Goal: Complete application form

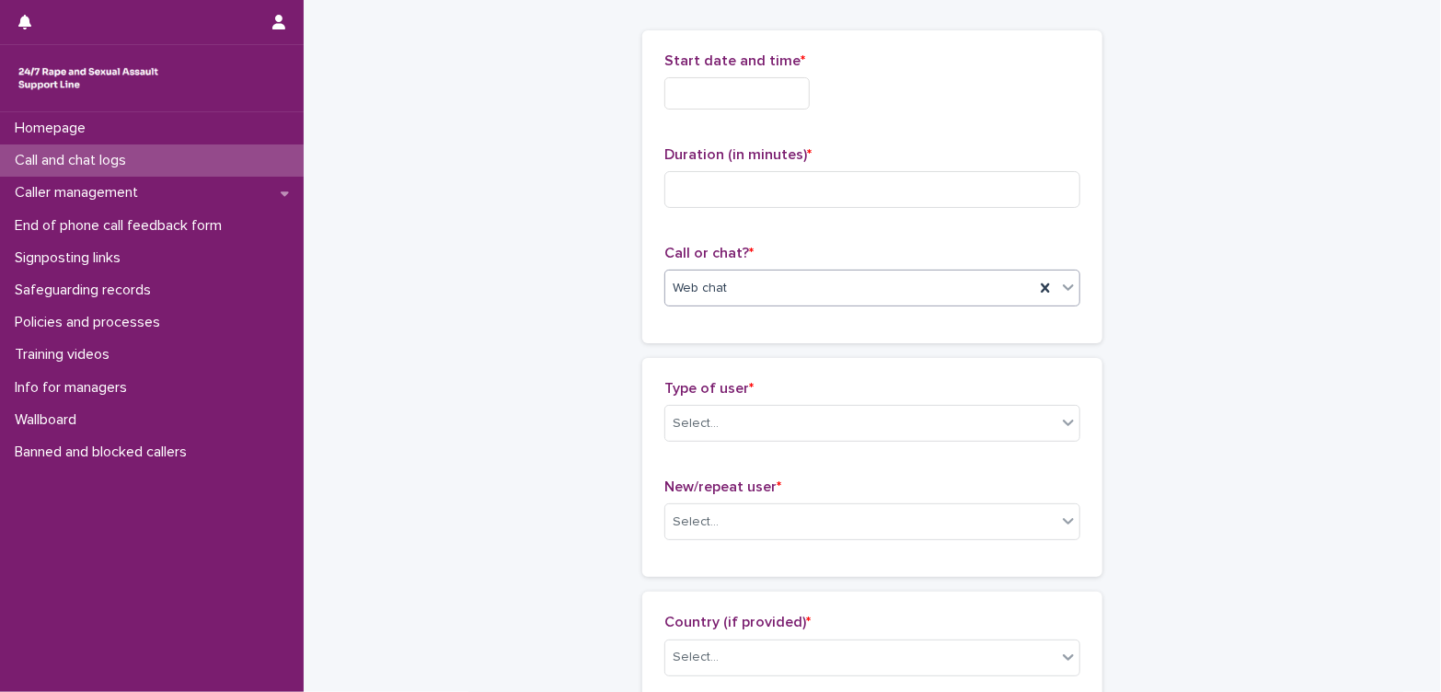
scroll to position [1, 0]
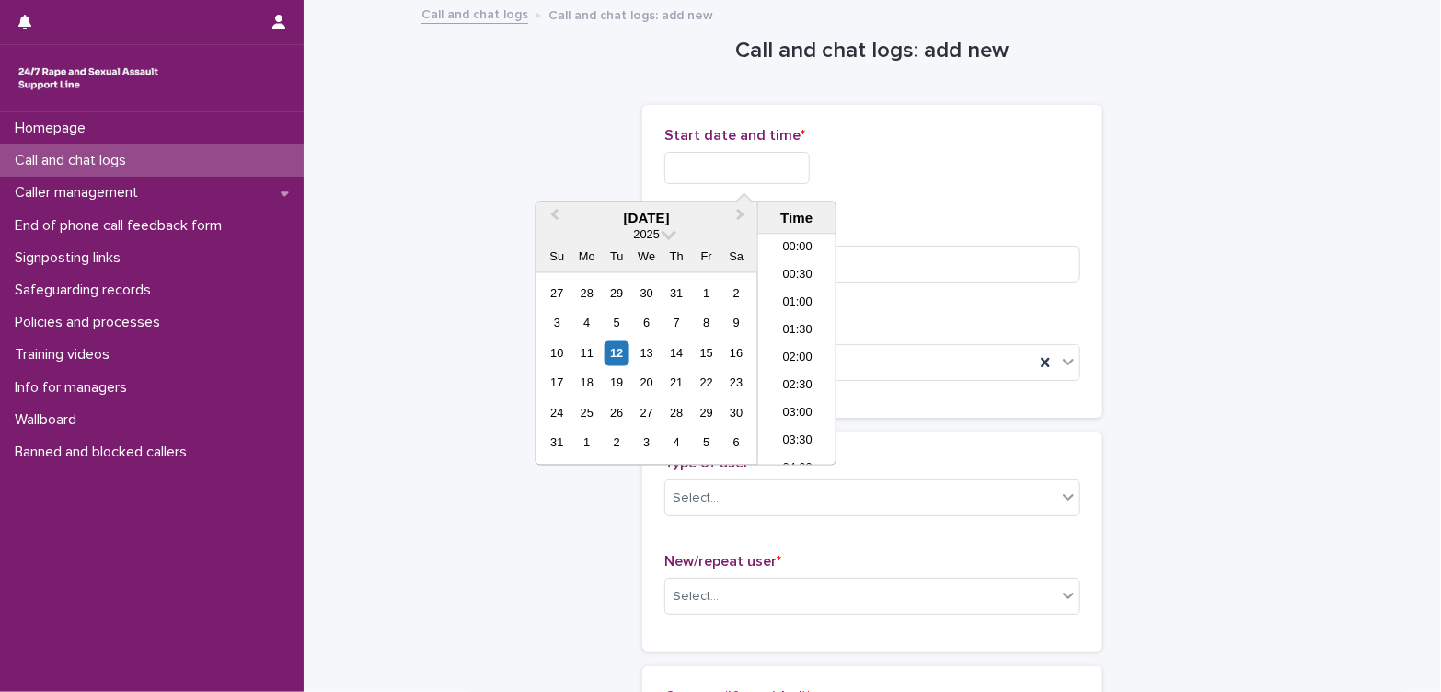
click at [768, 166] on input "text" at bounding box center [737, 168] width 145 height 32
click at [783, 354] on li "16:30" at bounding box center [797, 351] width 78 height 28
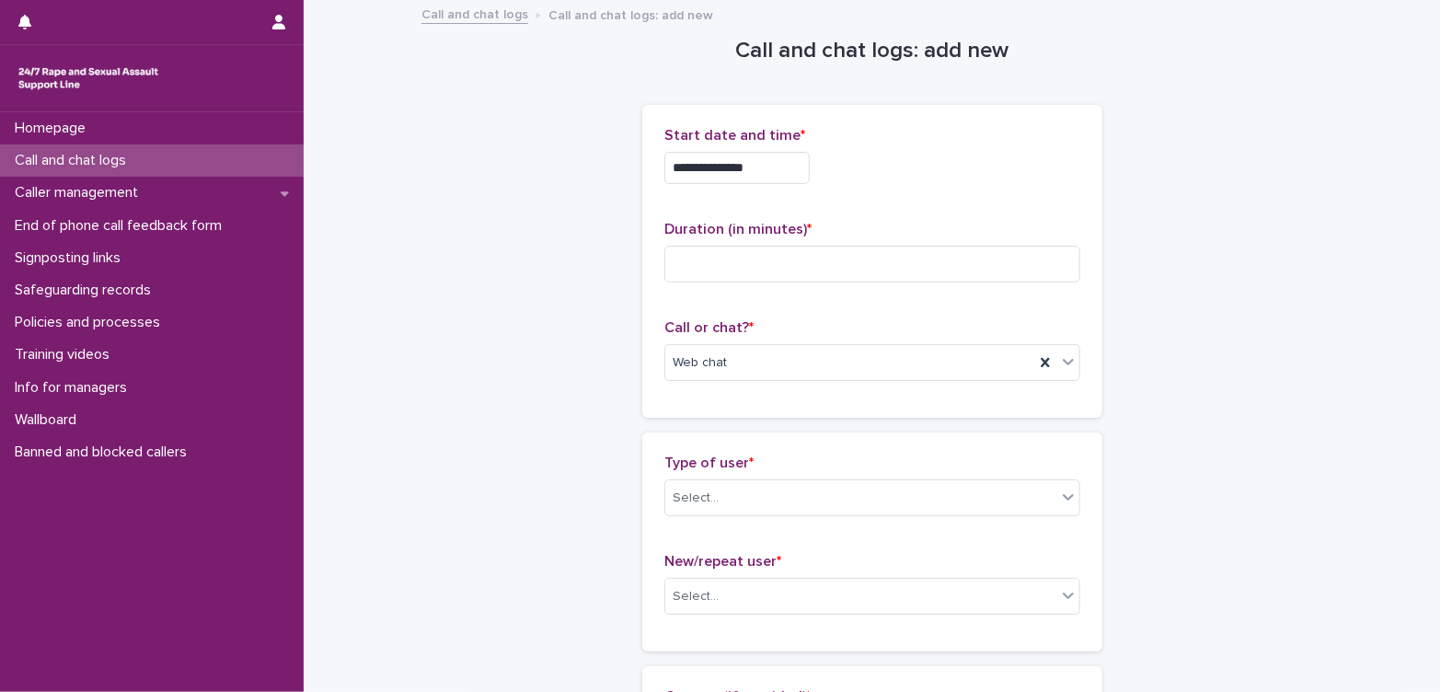
click at [791, 156] on input "**********" at bounding box center [737, 168] width 145 height 32
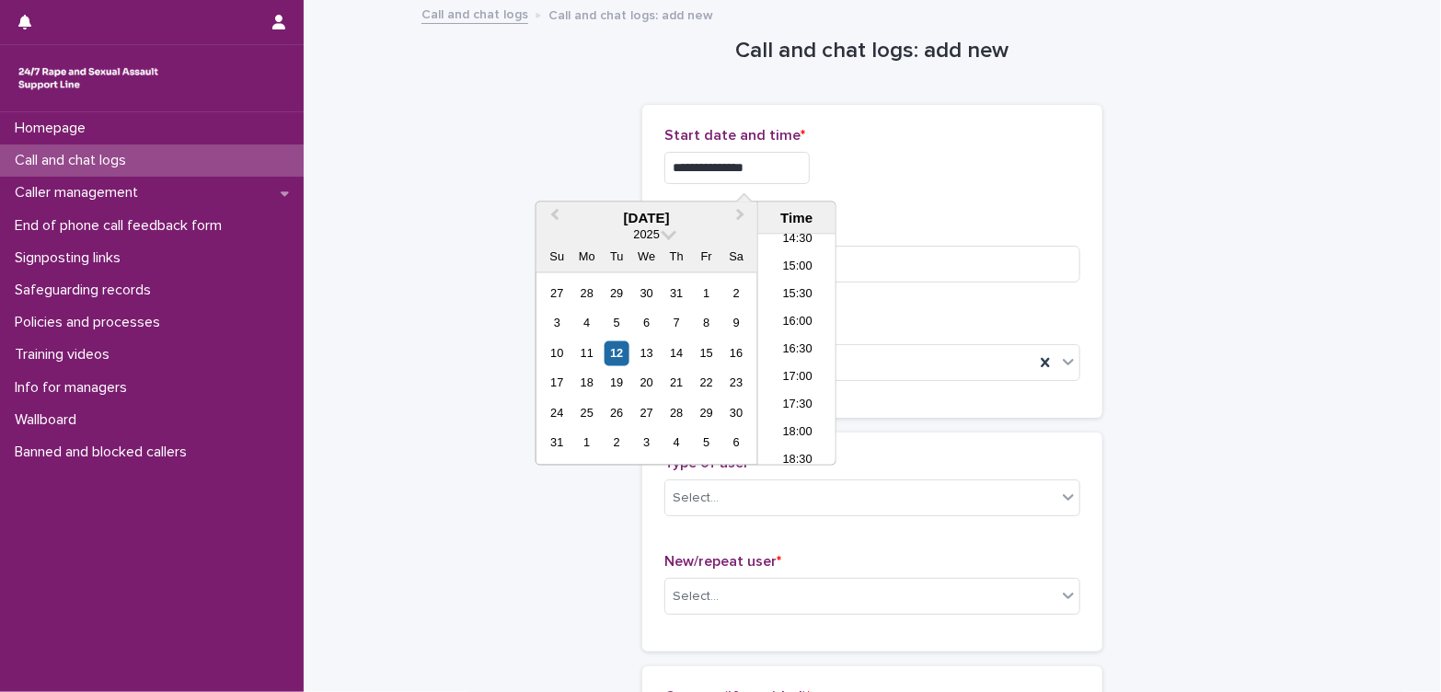
type input "**********"
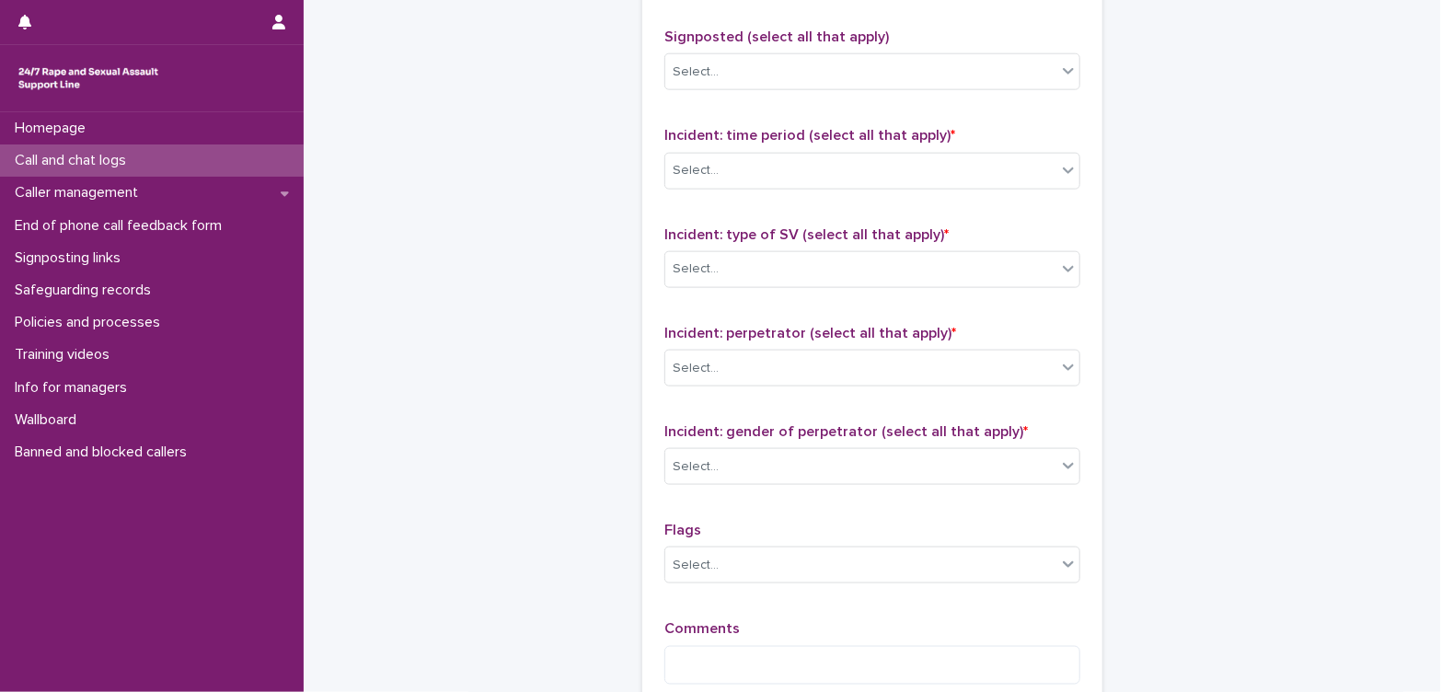
scroll to position [1439, 0]
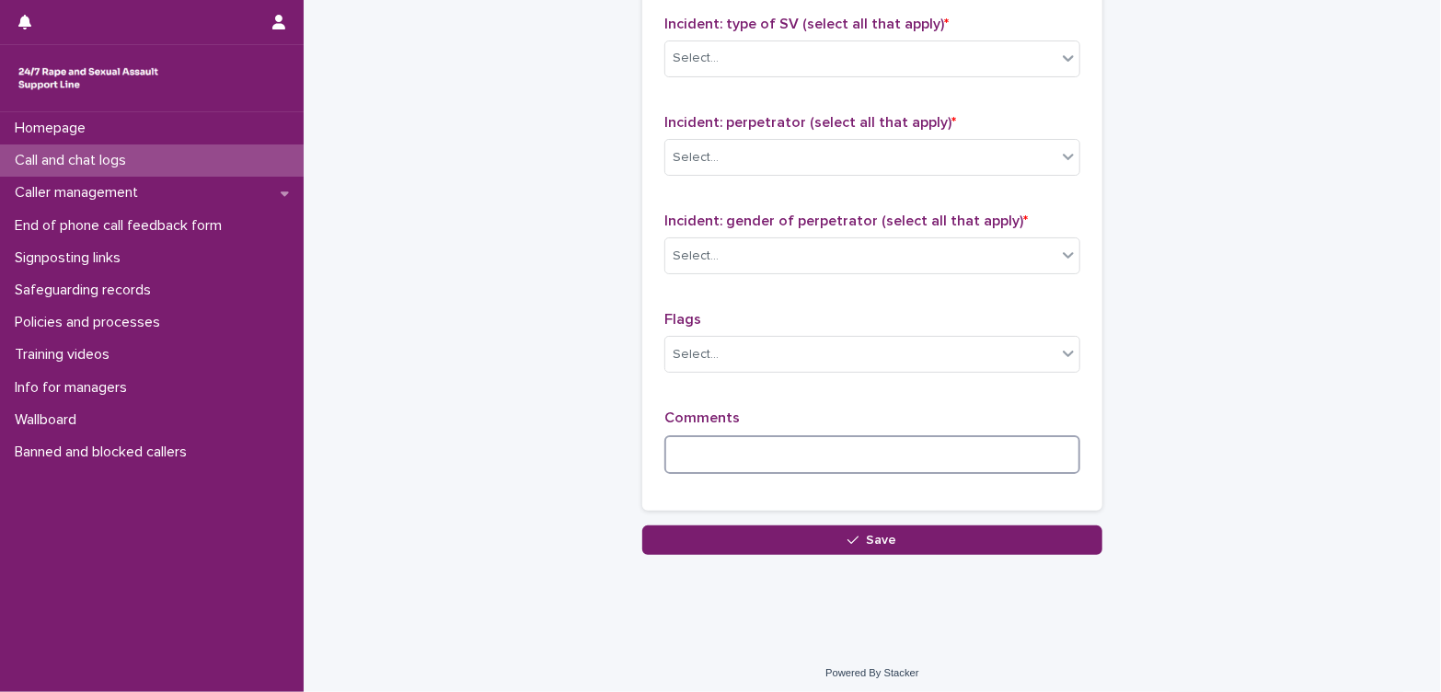
click at [831, 450] on textarea at bounding box center [873, 455] width 416 height 40
type textarea "****"
click at [784, 249] on div "Select..." at bounding box center [860, 256] width 391 height 30
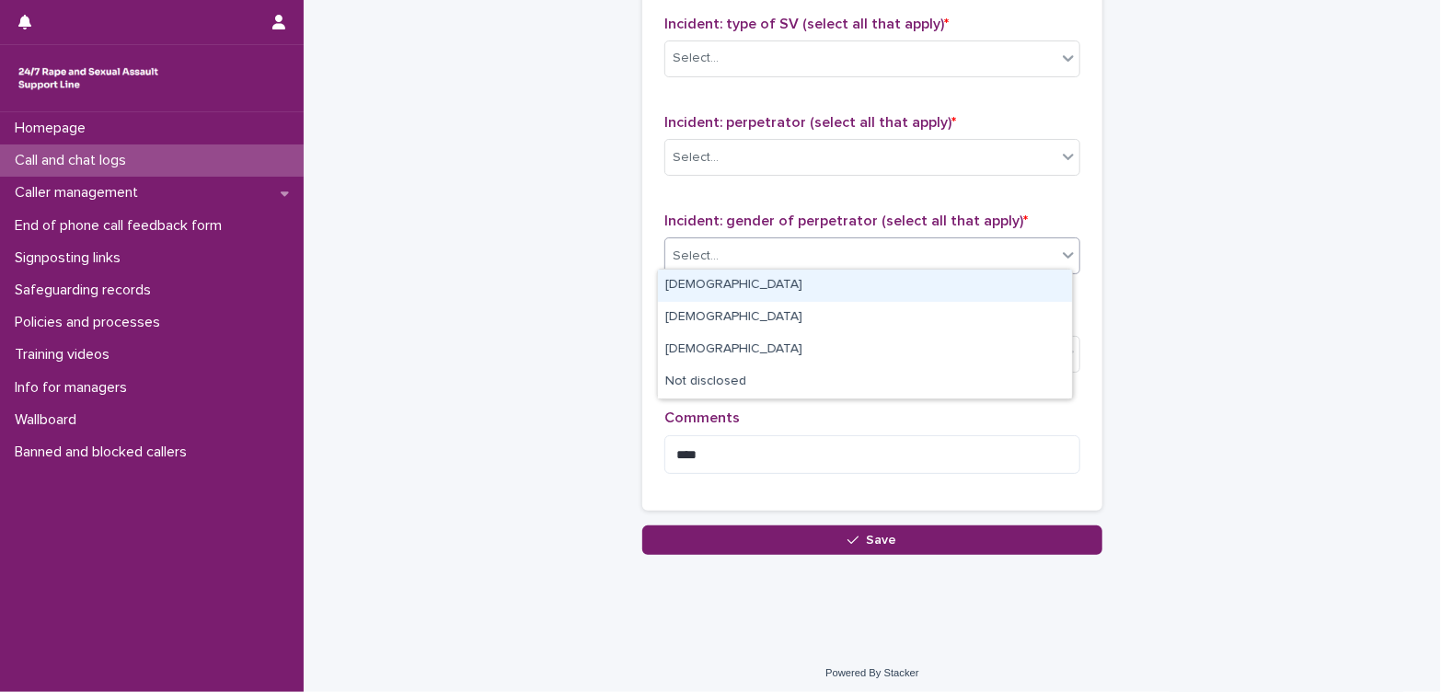
click at [781, 282] on div "[DEMOGRAPHIC_DATA]" at bounding box center [865, 286] width 414 height 32
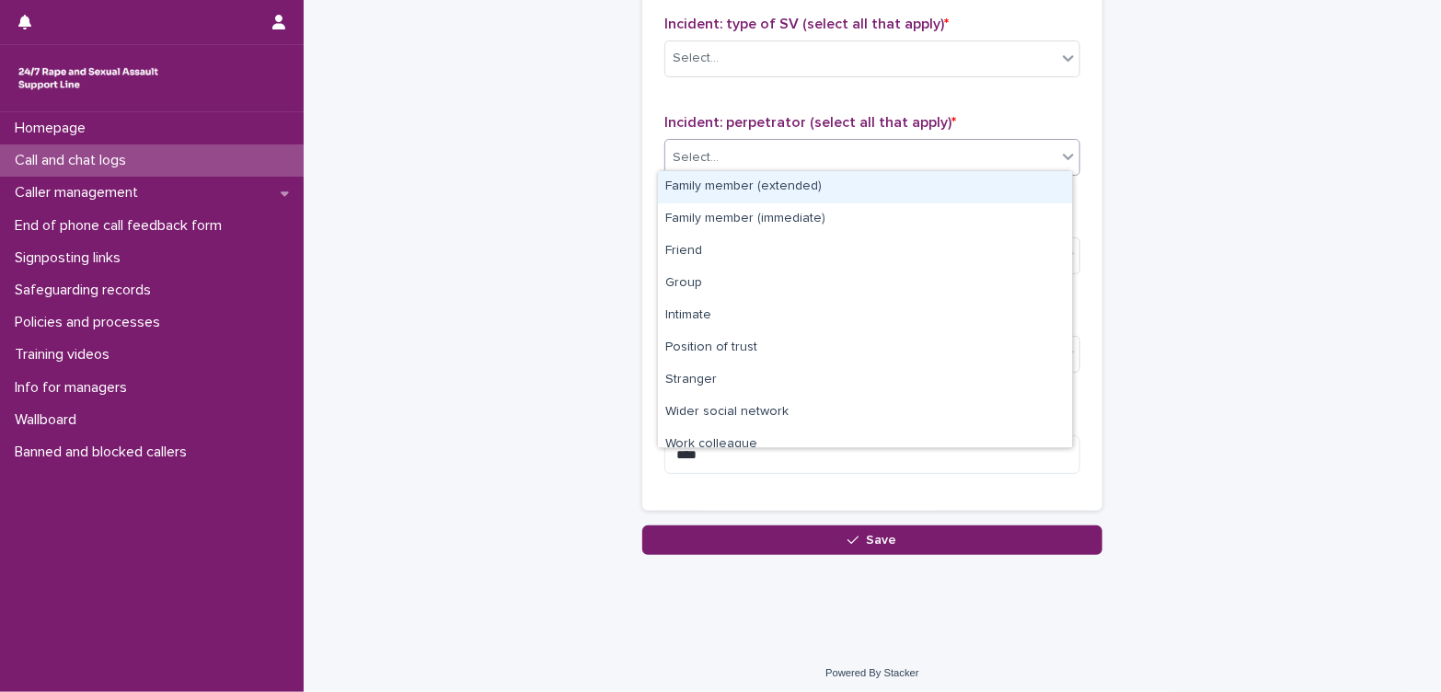
click at [808, 156] on div "Select..." at bounding box center [860, 158] width 391 height 30
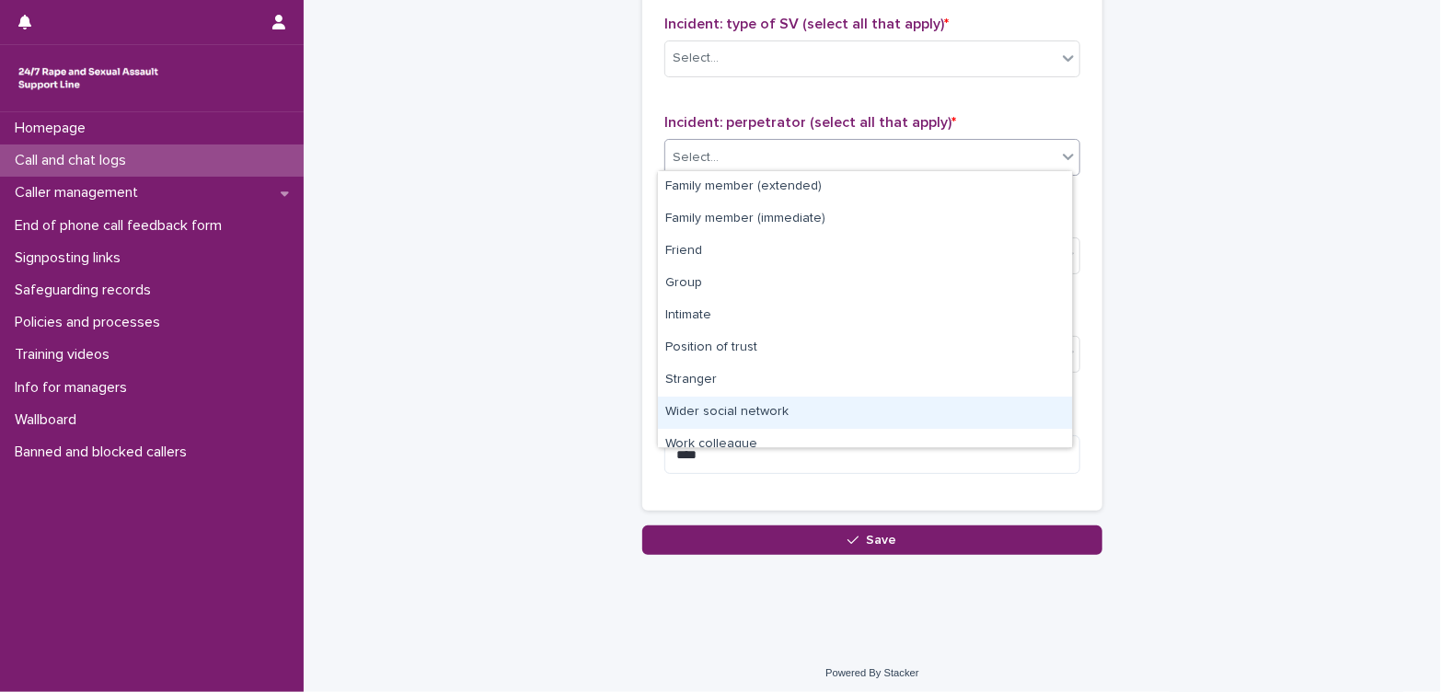
click at [827, 409] on div "Wider social network" at bounding box center [865, 413] width 414 height 32
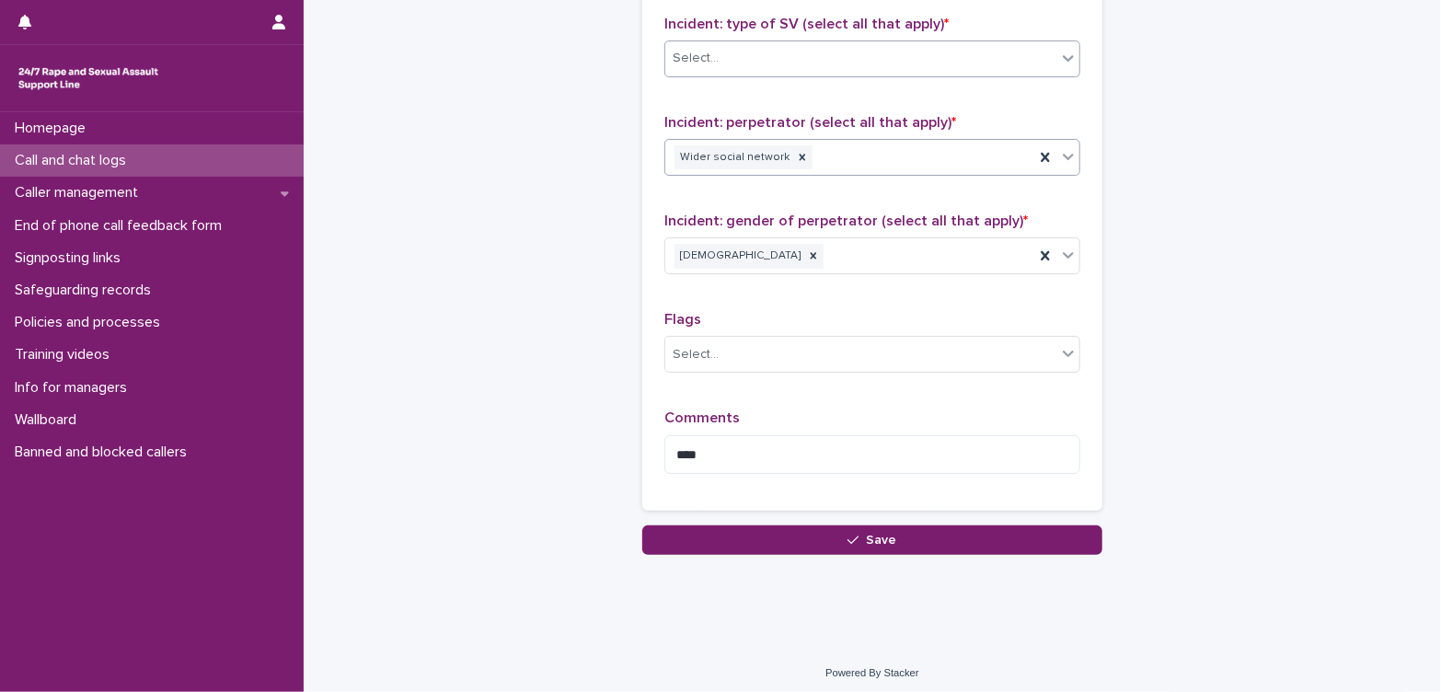
click at [830, 46] on div "Select..." at bounding box center [860, 58] width 391 height 30
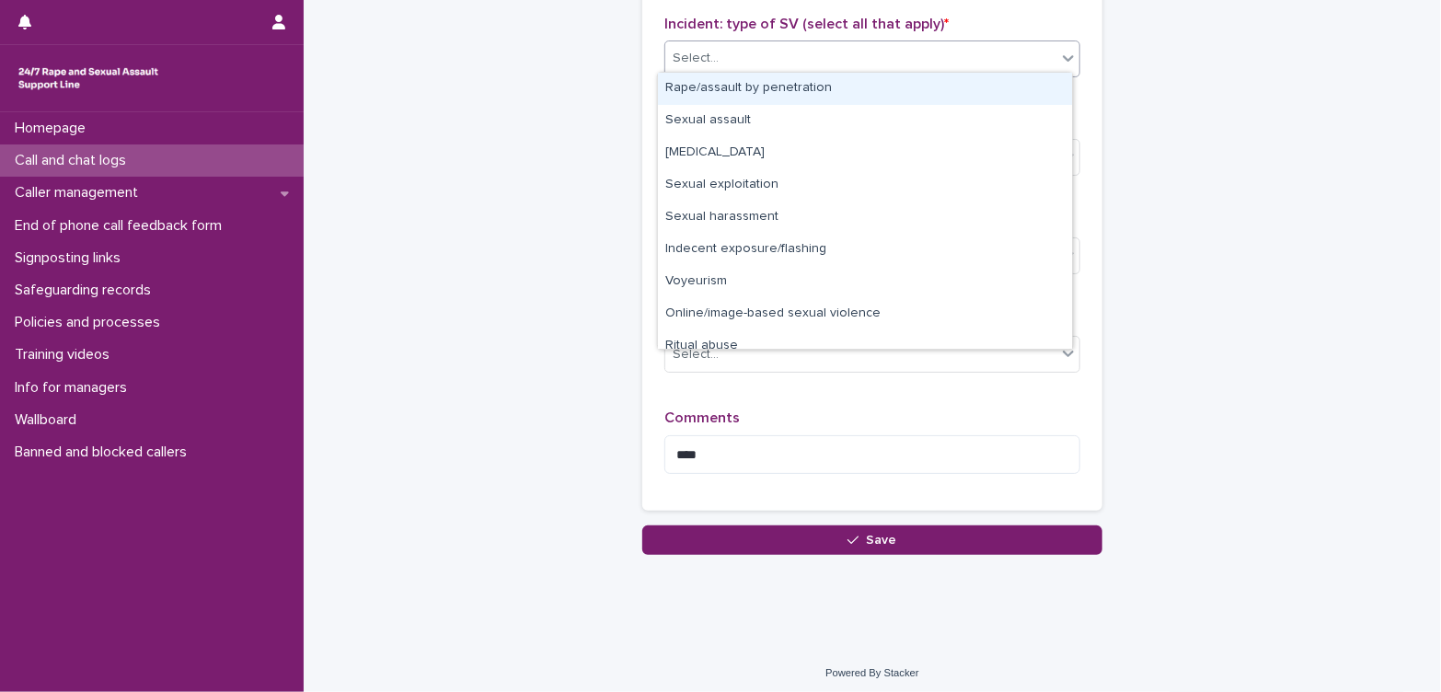
click at [802, 91] on div "Rape/assault by penetration" at bounding box center [865, 89] width 414 height 32
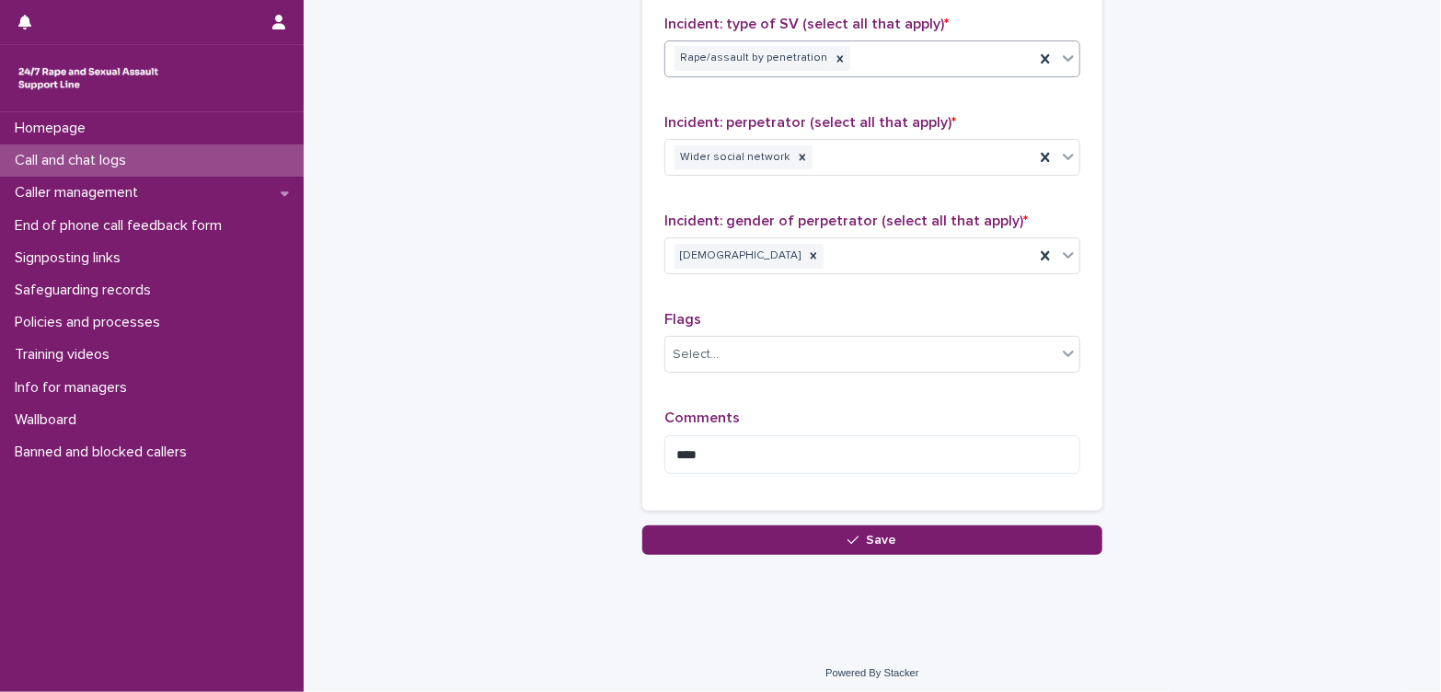
scroll to position [1233, 0]
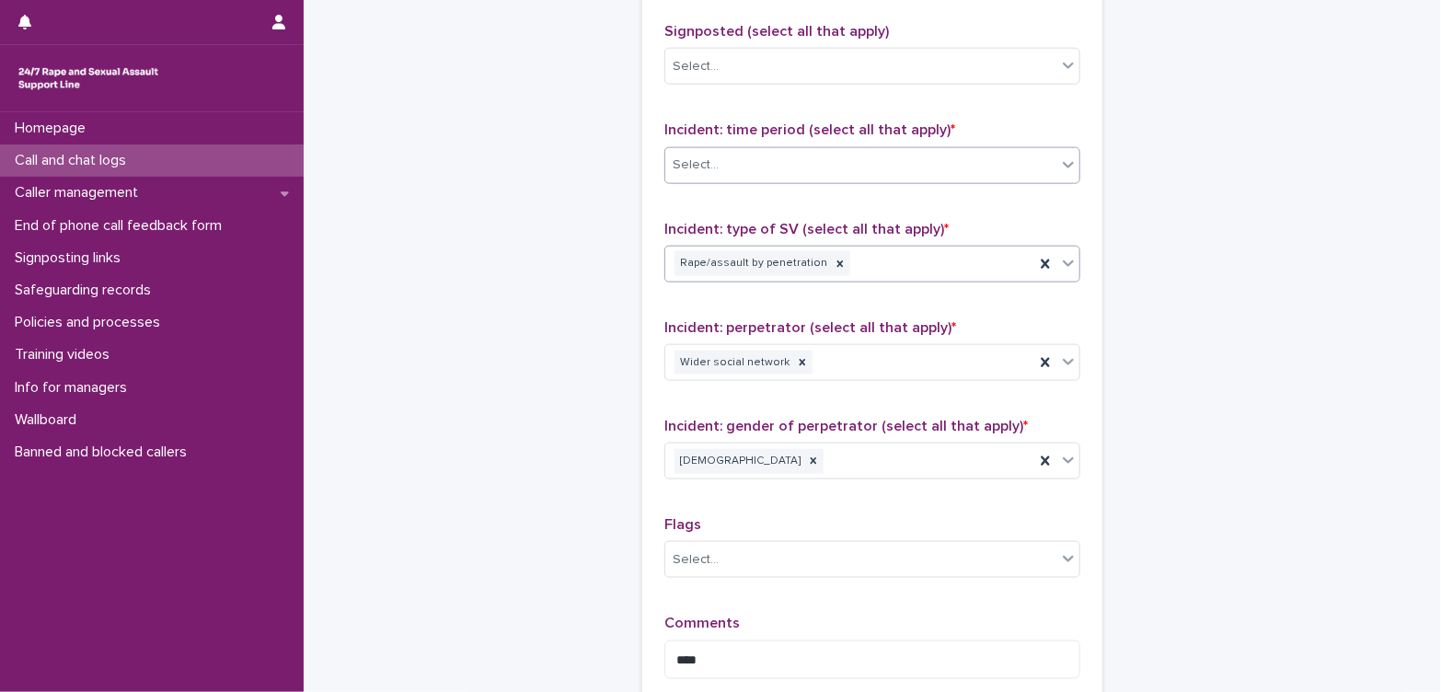
click at [790, 164] on div "Select..." at bounding box center [860, 165] width 391 height 30
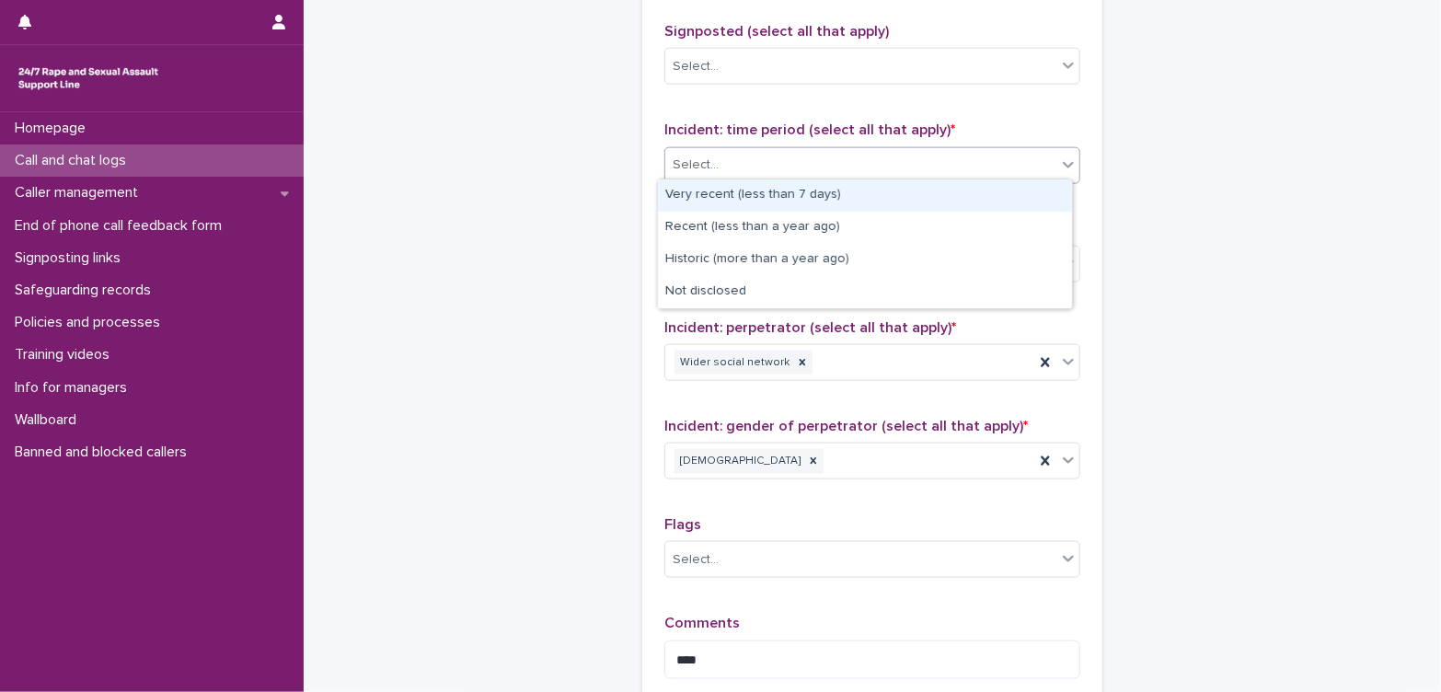
click at [793, 196] on div "Very recent (less than 7 days)" at bounding box center [865, 195] width 414 height 32
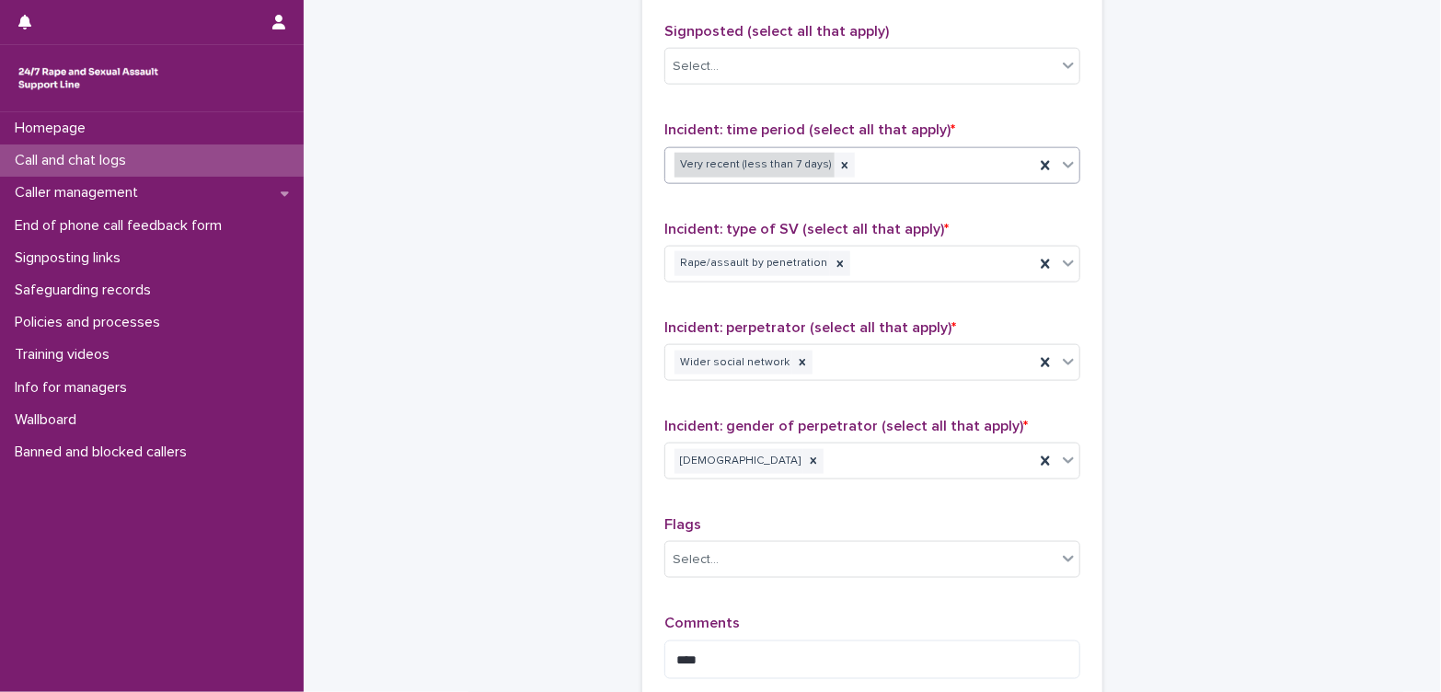
scroll to position [927, 0]
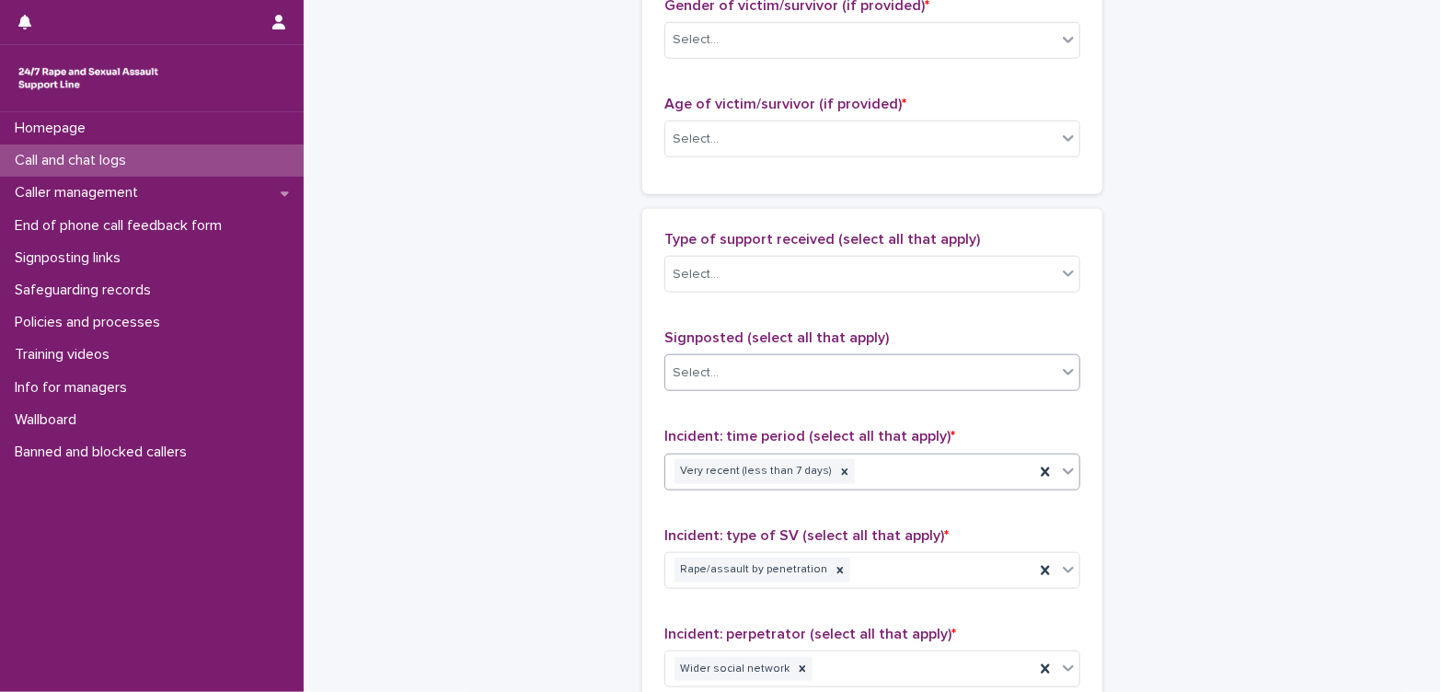
click at [800, 371] on div "Select..." at bounding box center [860, 373] width 391 height 30
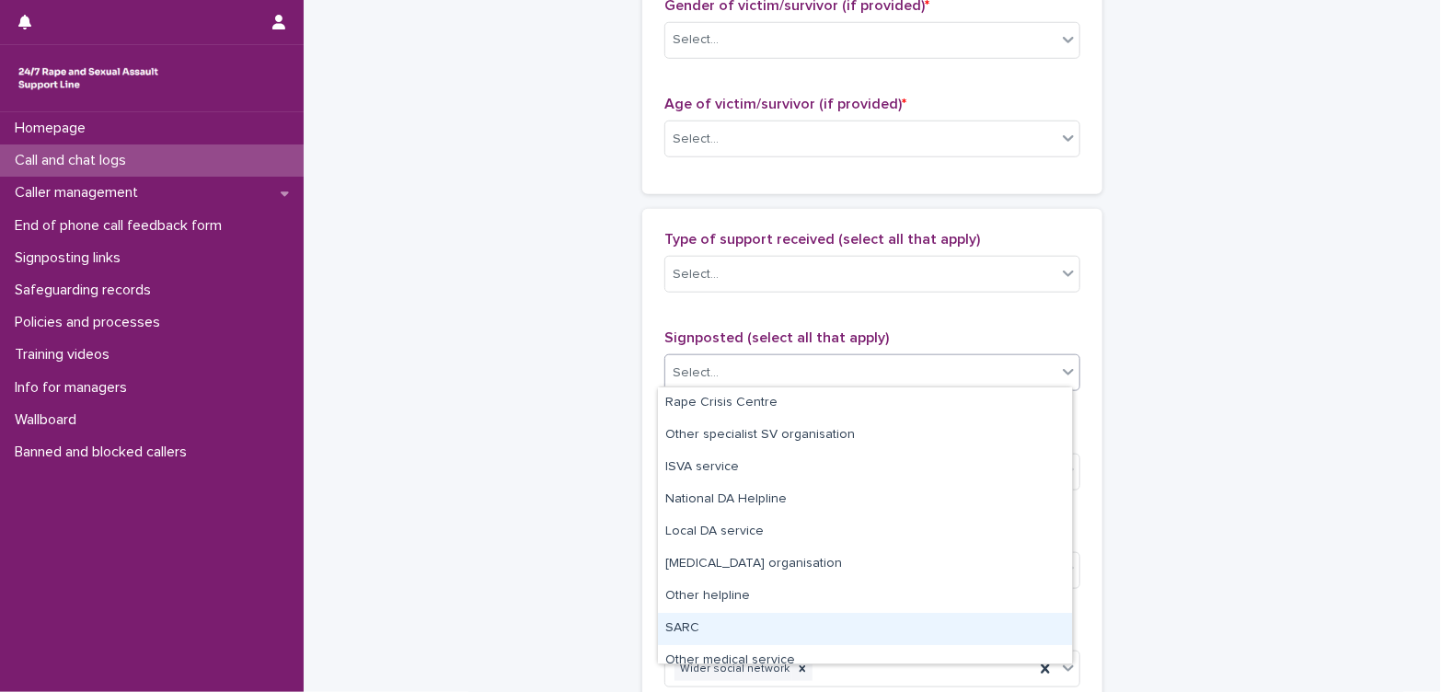
click at [772, 625] on div "SARC" at bounding box center [865, 629] width 414 height 32
